Goal: Information Seeking & Learning: Find specific fact

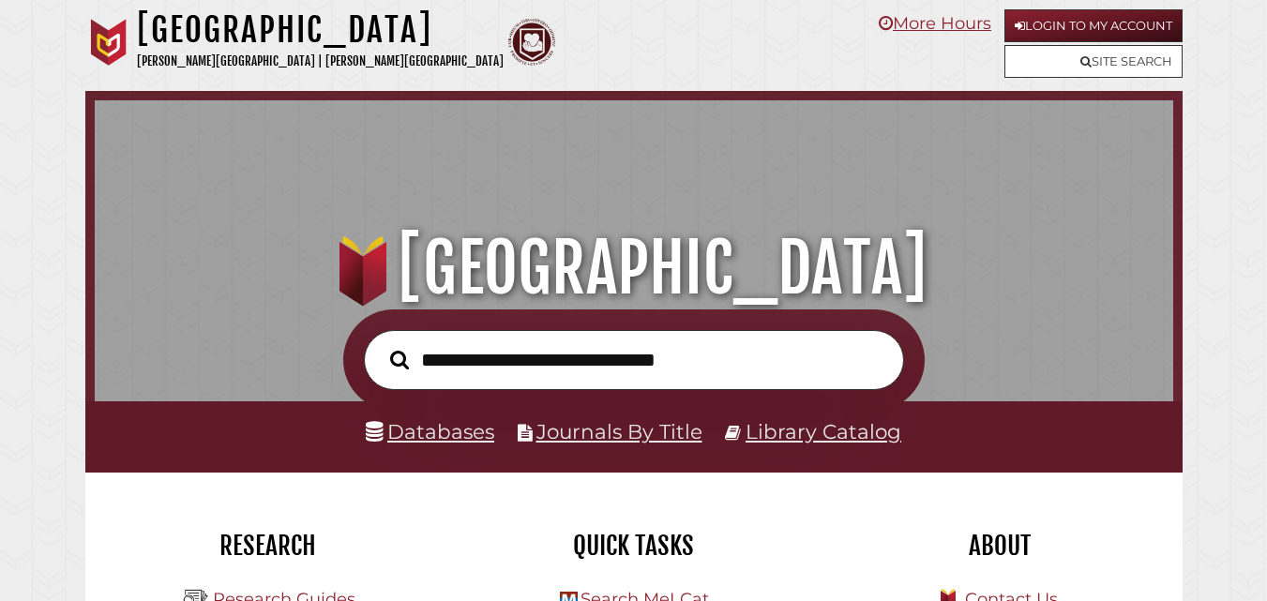
click at [565, 346] on input "text" at bounding box center [634, 360] width 540 height 61
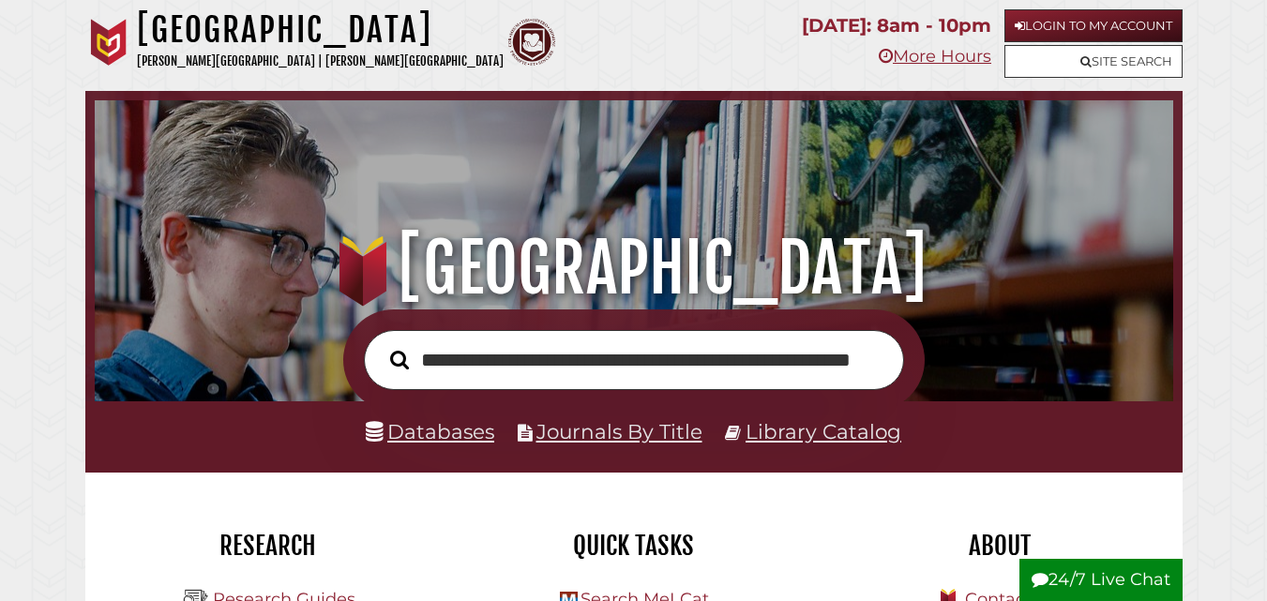
scroll to position [0, 152]
type input "**********"
click at [381, 345] on button "Search" at bounding box center [400, 359] width 38 height 29
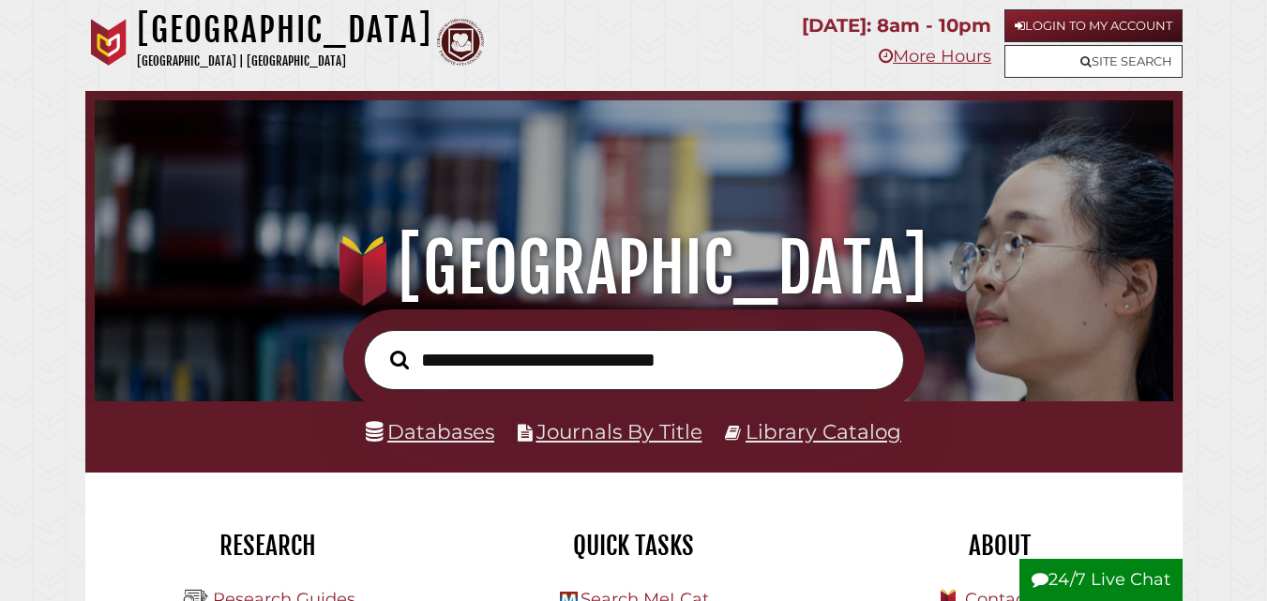
scroll to position [356, 1069]
click at [514, 367] on input "text" at bounding box center [634, 360] width 540 height 61
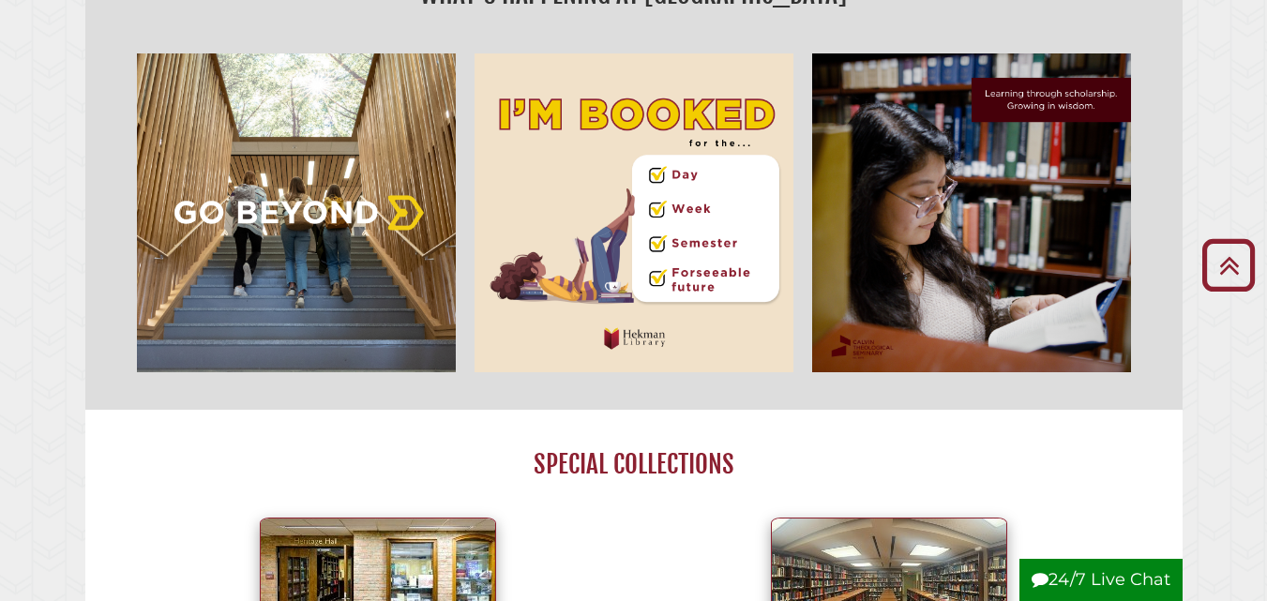
scroll to position [777, 0]
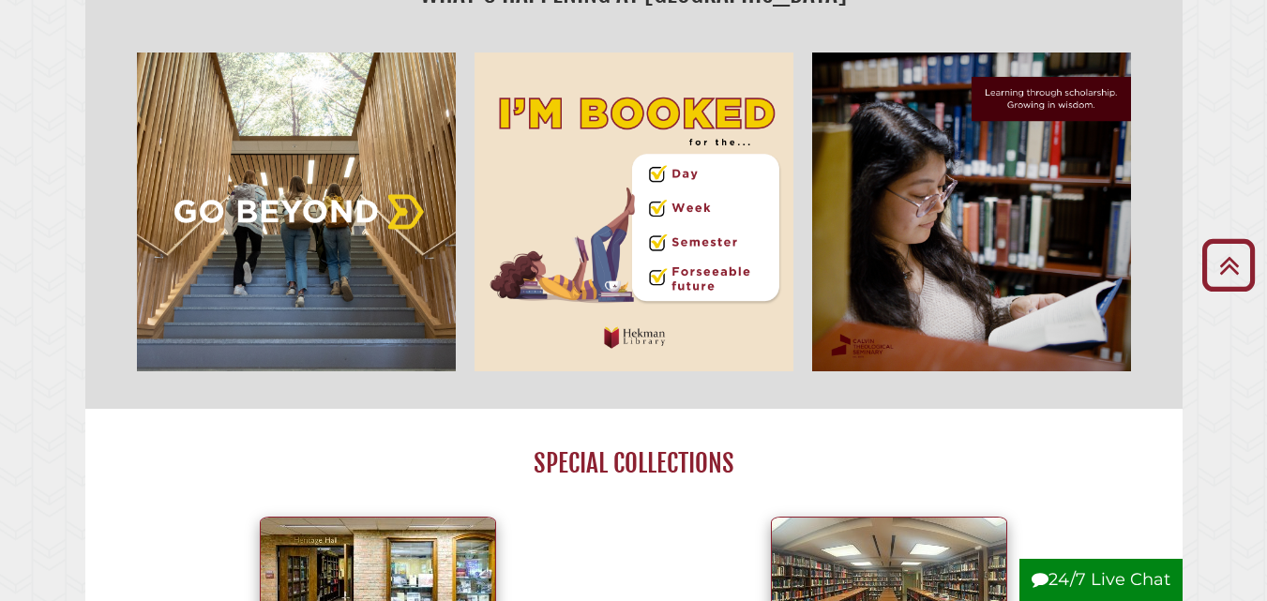
click at [210, 83] on img "slideshow" at bounding box center [297, 212] width 338 height 338
click at [607, 324] on img "slideshow" at bounding box center [634, 212] width 338 height 338
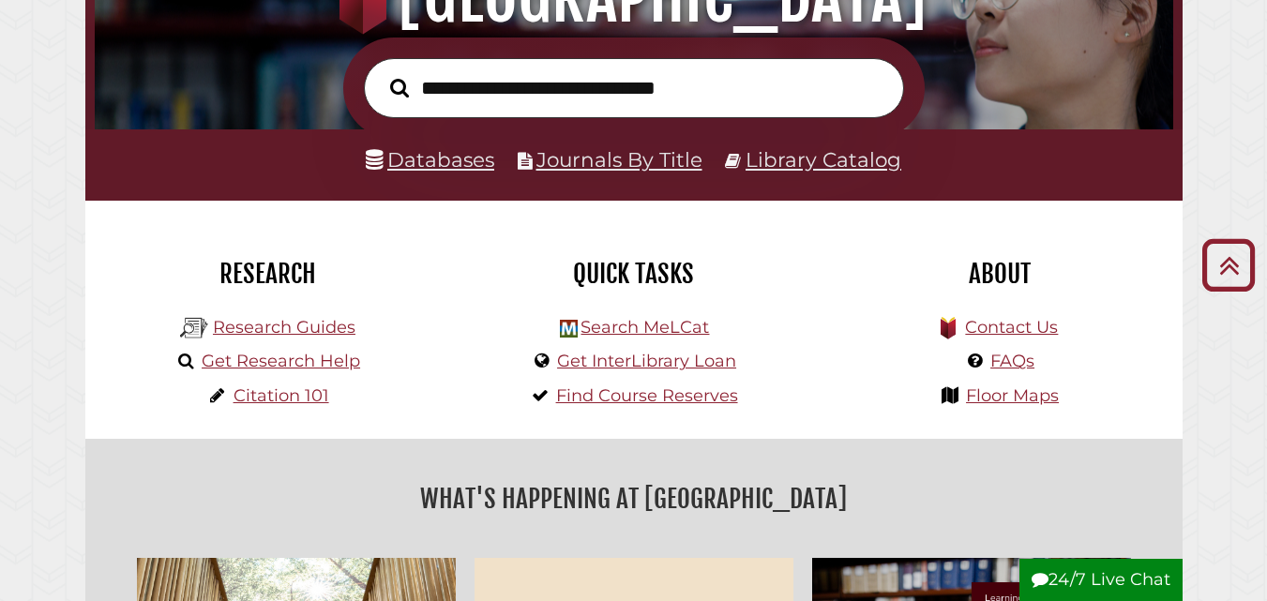
scroll to position [0, 0]
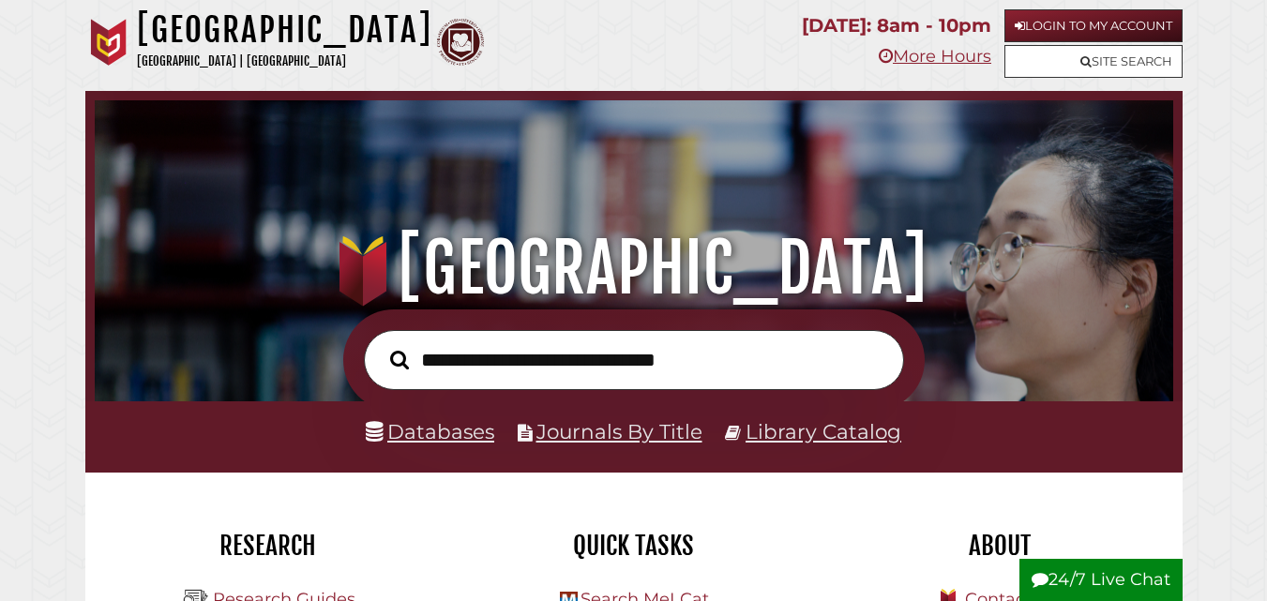
click at [702, 367] on input "text" at bounding box center [634, 360] width 540 height 61
type input "**********"
click at [381, 345] on button "Search" at bounding box center [400, 359] width 38 height 29
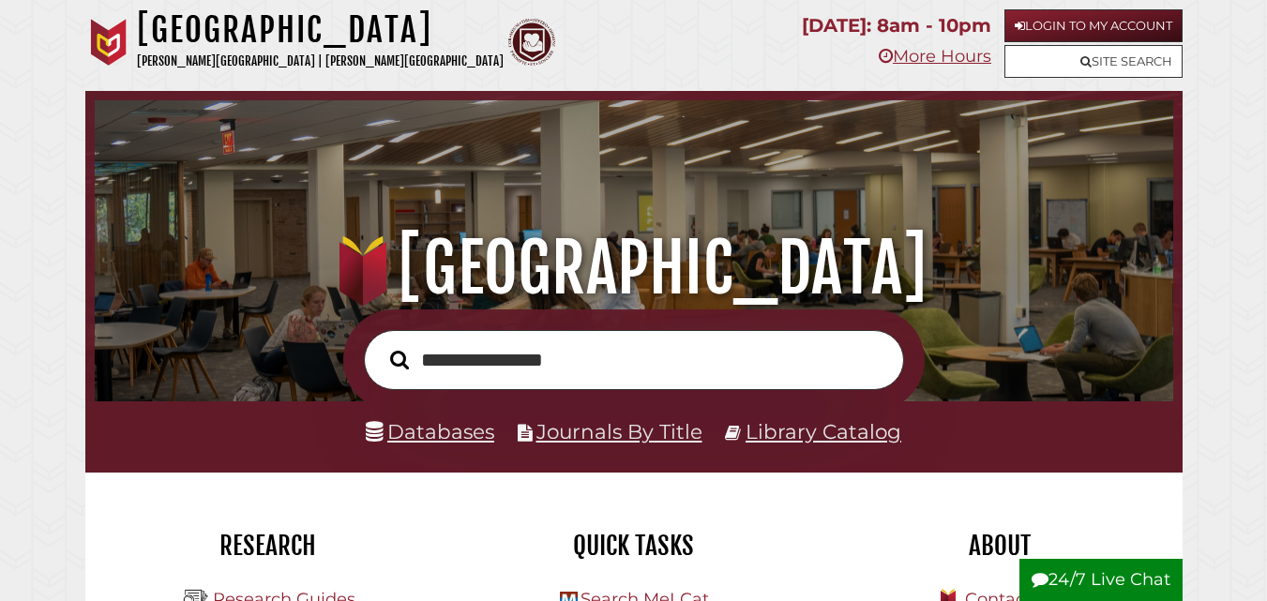
scroll to position [356, 1069]
